Goal: Information Seeking & Learning: Learn about a topic

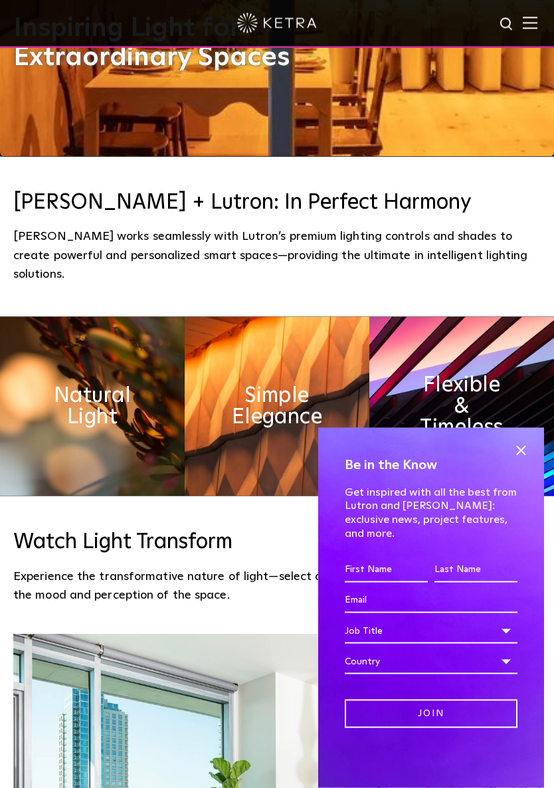
scroll to position [646, 0]
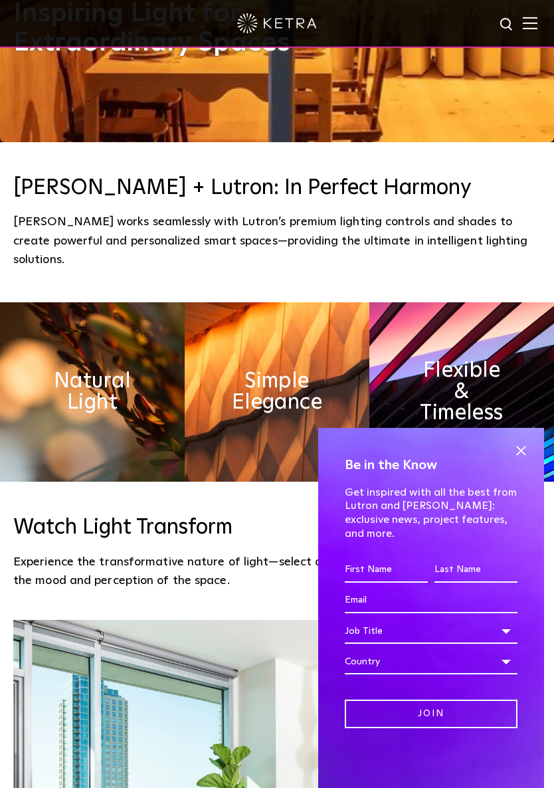
click at [523, 461] on span at bounding box center [521, 451] width 20 height 20
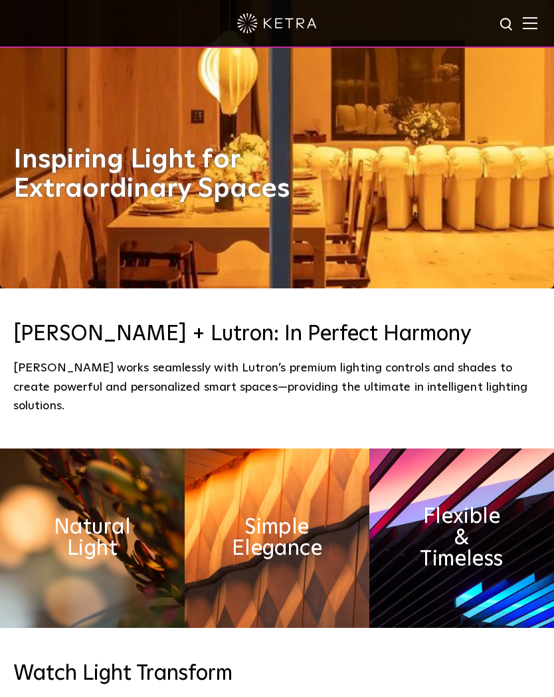
scroll to position [0, 0]
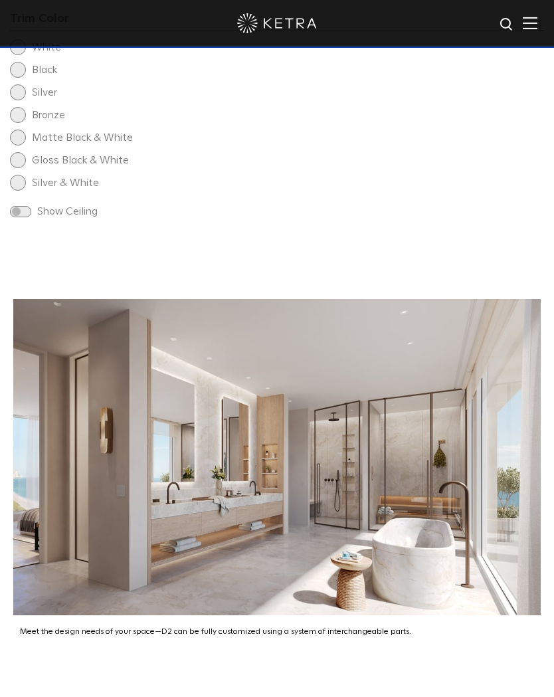
scroll to position [2274, 0]
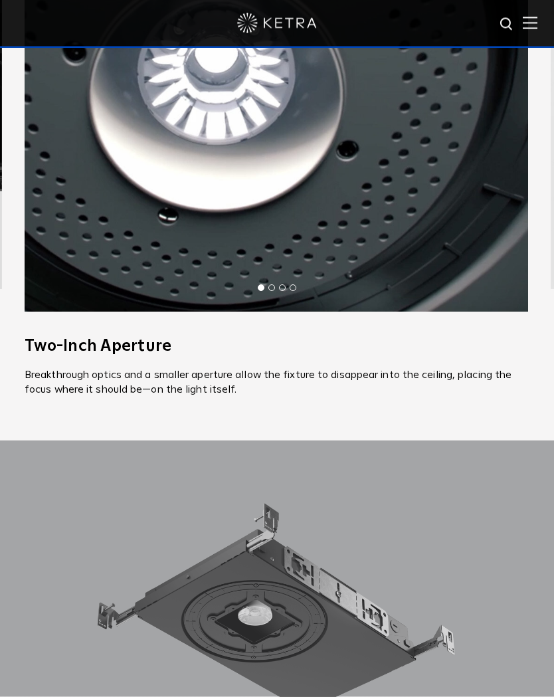
scroll to position [1096, 0]
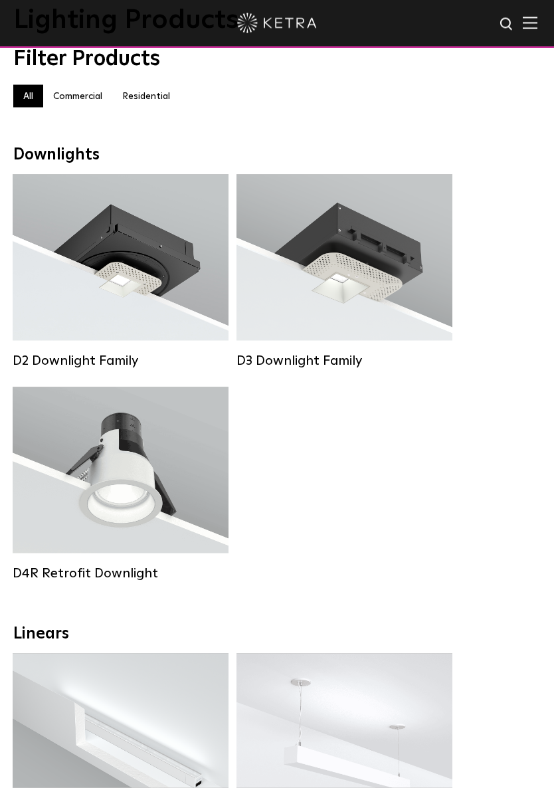
scroll to position [101, 0]
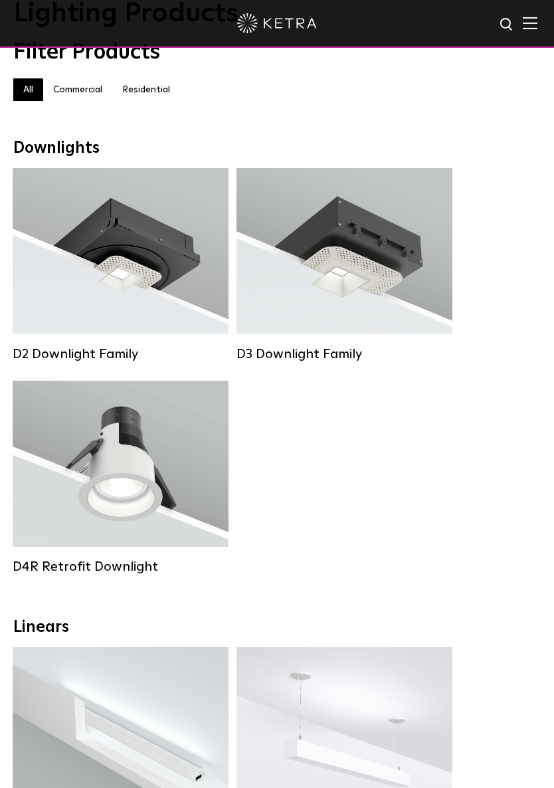
click at [151, 269] on div "Lumen Output: 1200 Colors: White / Black / Gloss Black / Silver / Bronze / Silv…" at bounding box center [121, 255] width 176 height 134
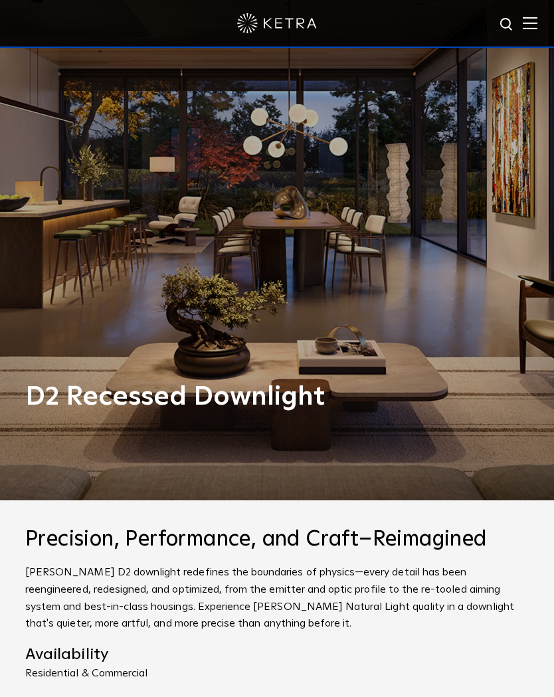
scroll to position [132, 0]
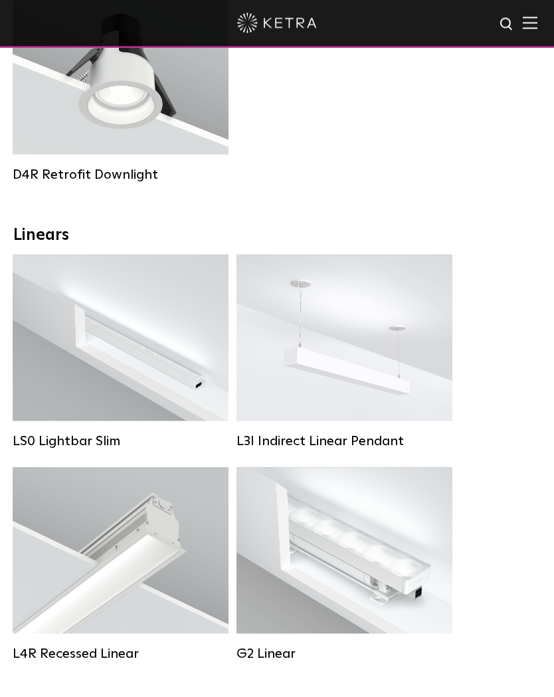
scroll to position [420, 0]
